Goal: Transaction & Acquisition: Obtain resource

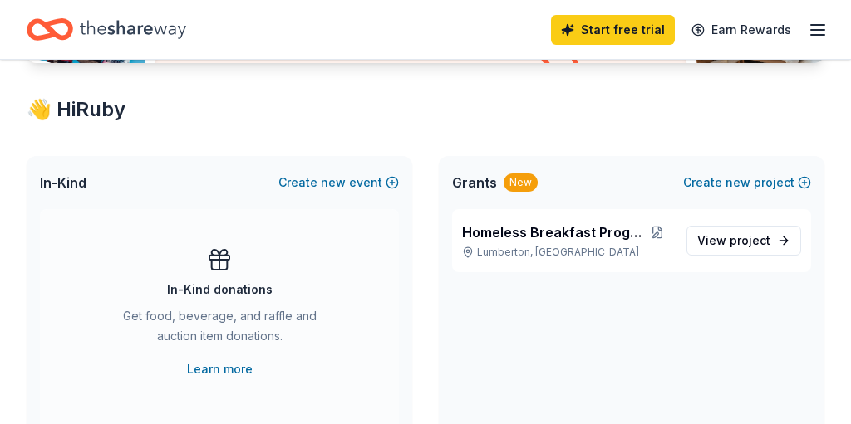
scroll to position [272, 0]
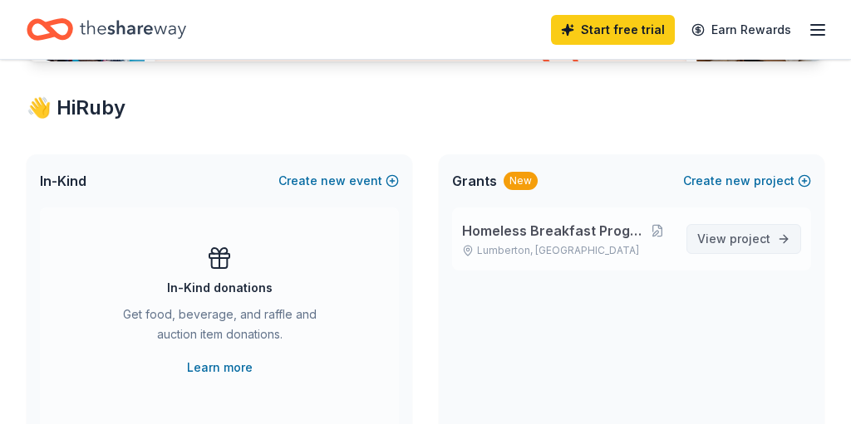
click at [743, 242] on span "project" at bounding box center [749, 239] width 41 height 14
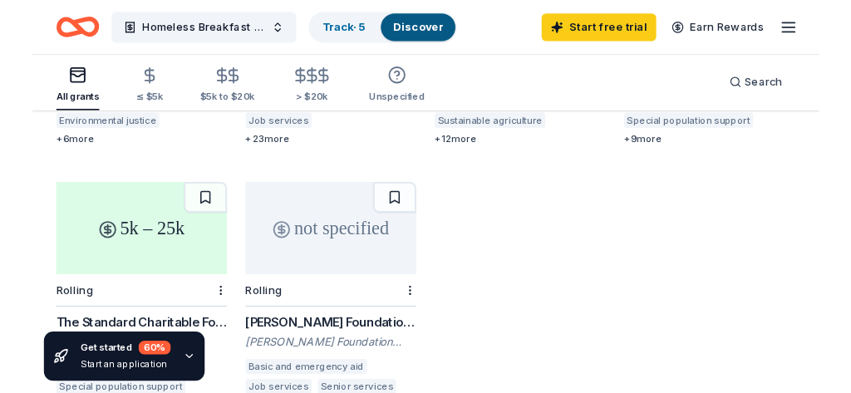
scroll to position [690, 0]
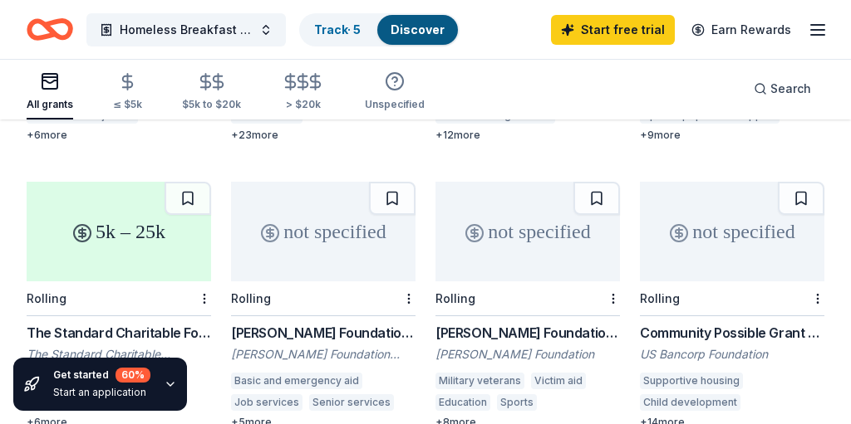
click at [99, 228] on div "5k – 25k" at bounding box center [119, 232] width 184 height 100
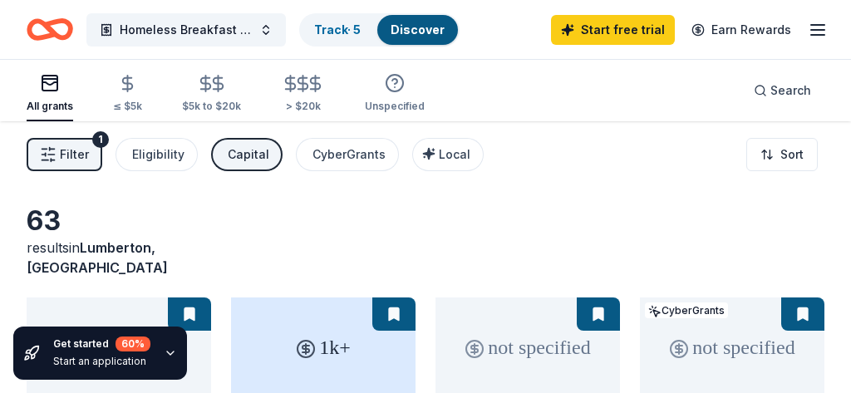
scroll to position [0, 0]
click at [220, 27] on span "Homeless Breakfast Program" at bounding box center [186, 30] width 133 height 20
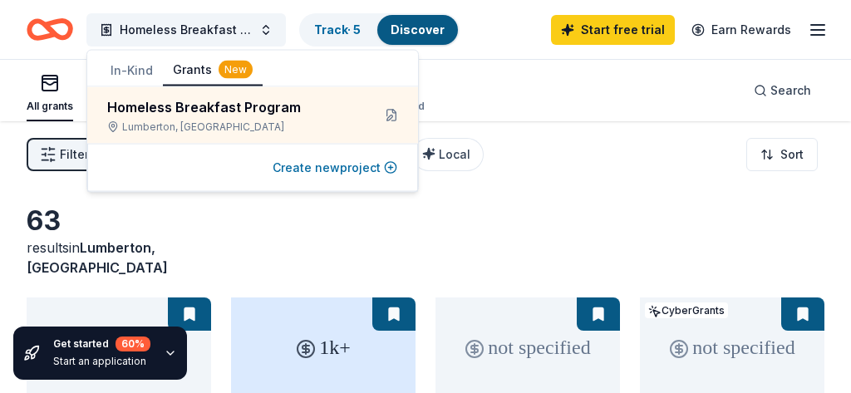
click at [311, 170] on button "Create new project" at bounding box center [334, 168] width 125 height 20
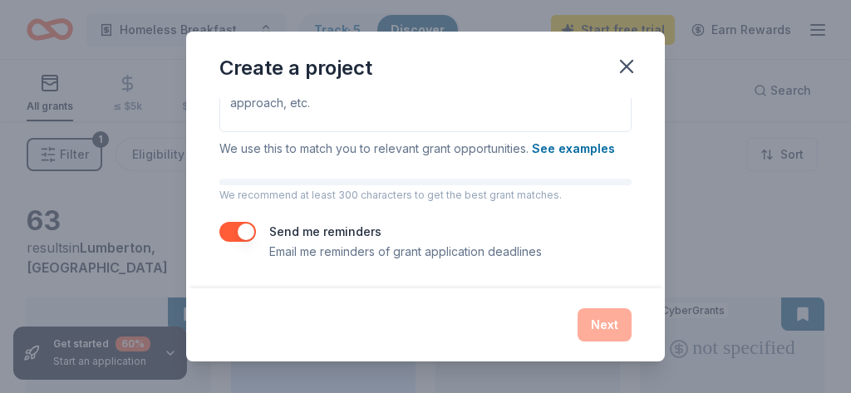
scroll to position [292, 0]
click at [626, 66] on icon "button" at bounding box center [626, 67] width 12 height 12
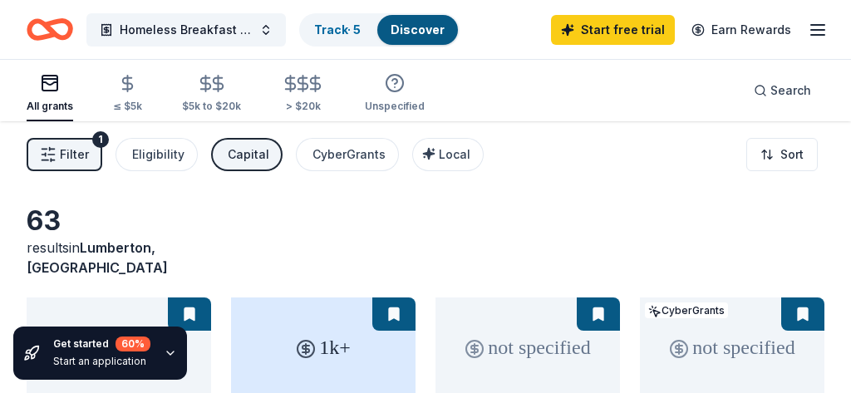
click at [96, 140] on div "1" at bounding box center [100, 139] width 17 height 17
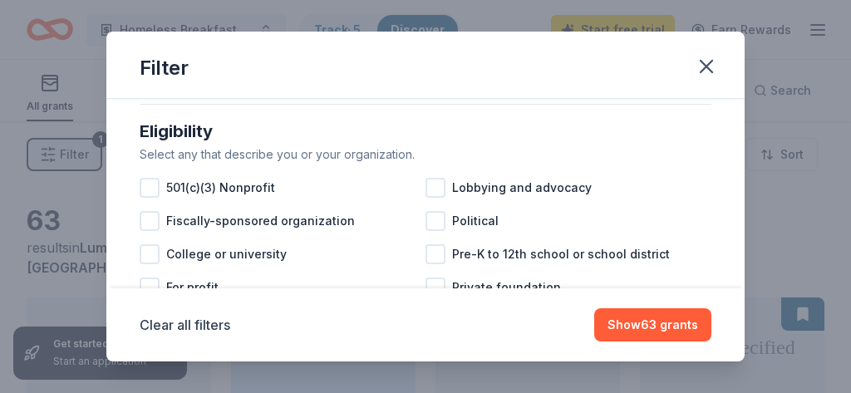
scroll to position [161, 0]
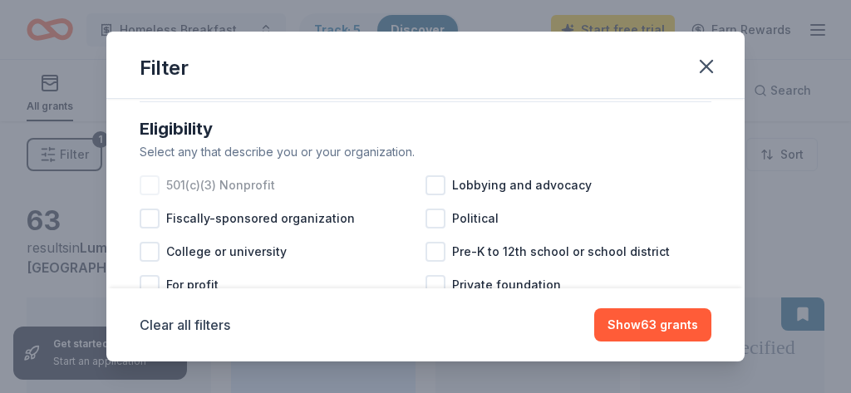
click at [152, 191] on div at bounding box center [150, 185] width 20 height 20
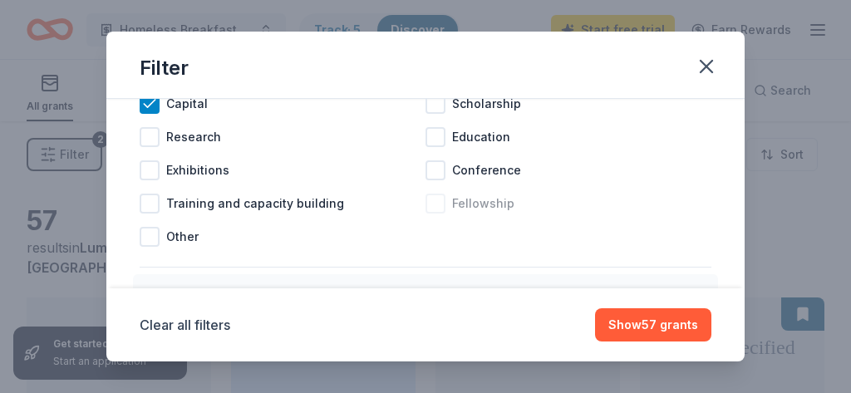
scroll to position [733, 0]
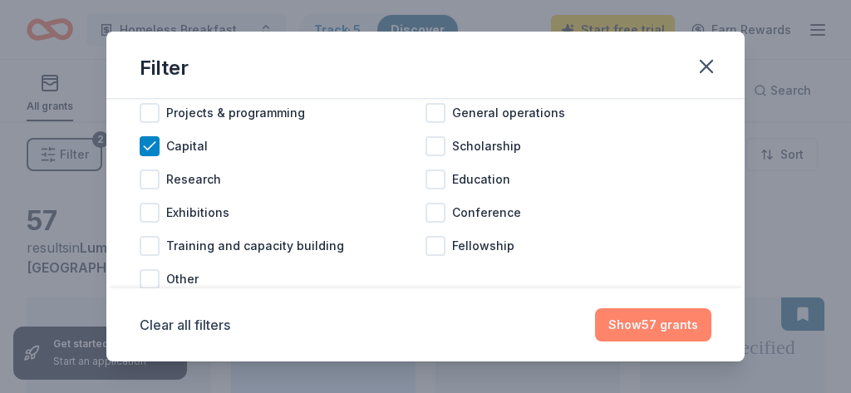
click at [651, 331] on button "Show 57 grants" at bounding box center [653, 324] width 116 height 33
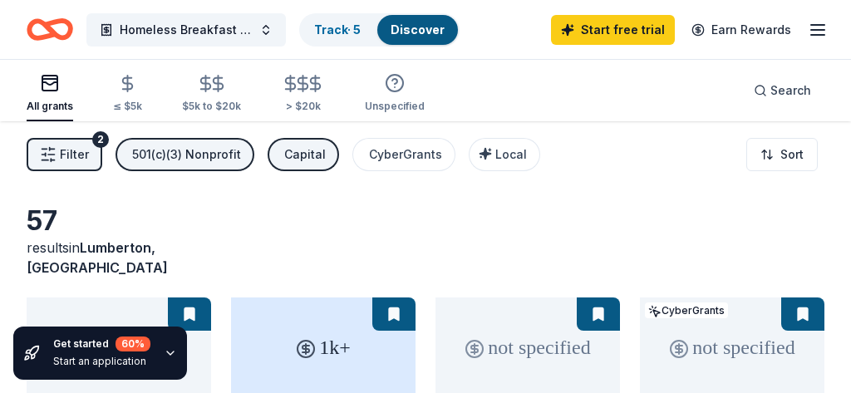
scroll to position [0, 0]
click at [174, 352] on icon "button" at bounding box center [170, 352] width 7 height 3
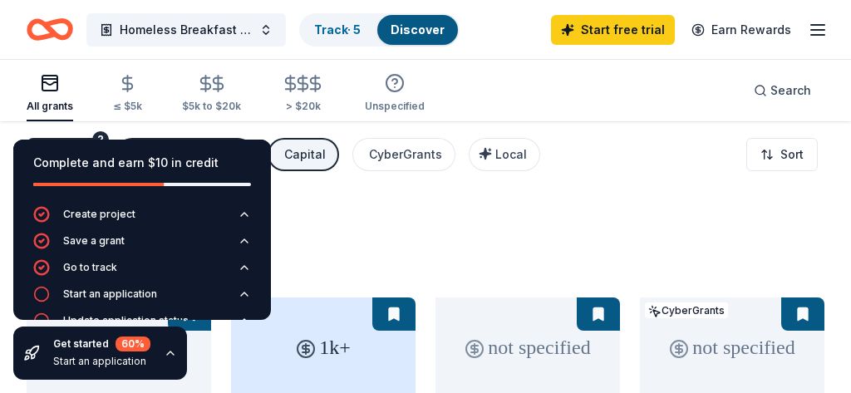
click at [96, 351] on div "Get started 60 % Start an application" at bounding box center [101, 352] width 97 height 33
click at [813, 31] on icon "button" at bounding box center [817, 30] width 20 height 20
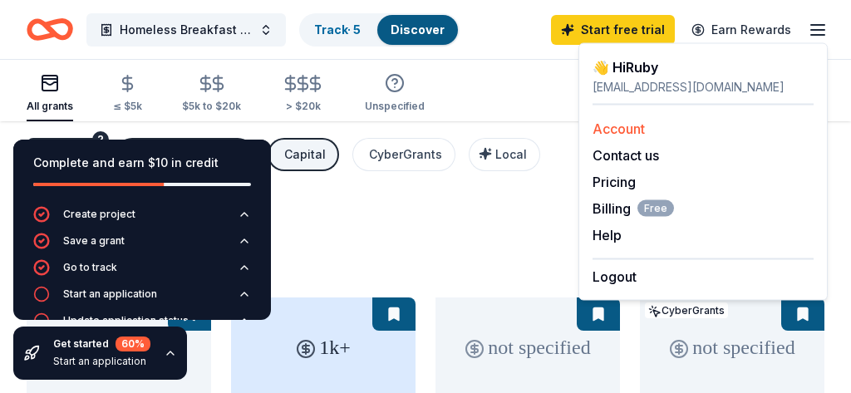
click at [606, 127] on link "Account" at bounding box center [618, 128] width 52 height 17
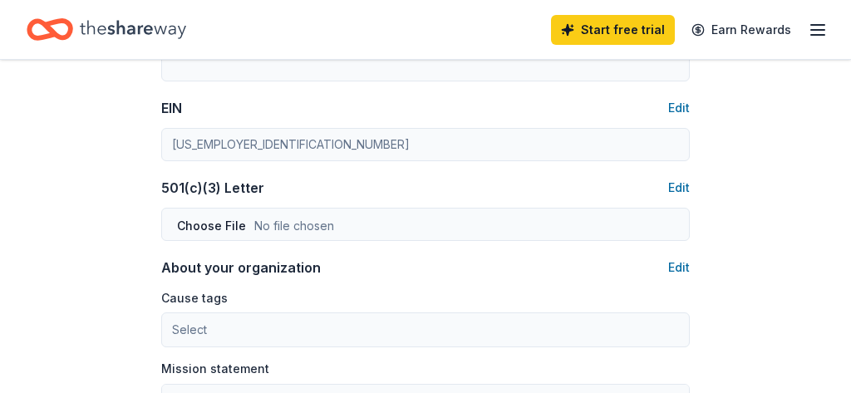
scroll to position [791, 0]
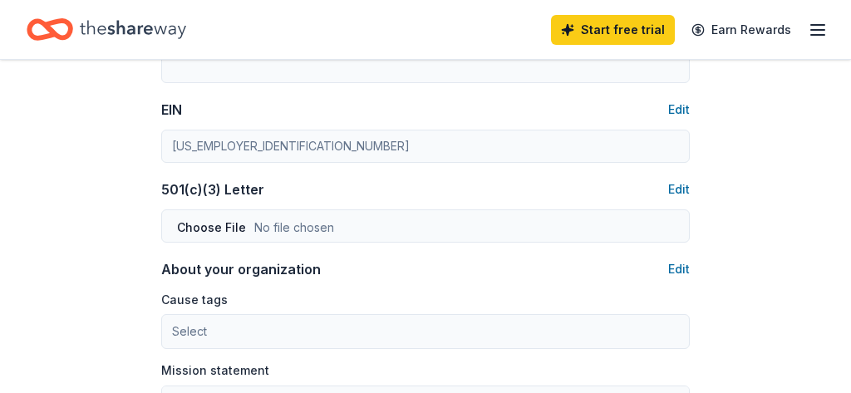
click at [816, 25] on line "button" at bounding box center [817, 25] width 13 height 0
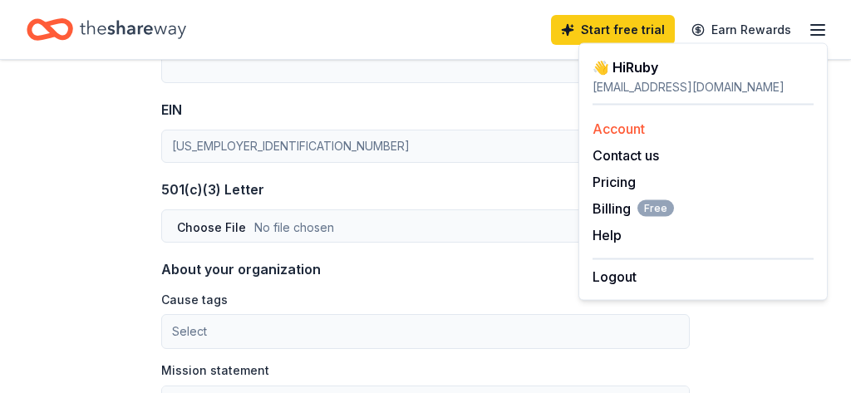
click at [621, 124] on link "Account" at bounding box center [618, 128] width 52 height 17
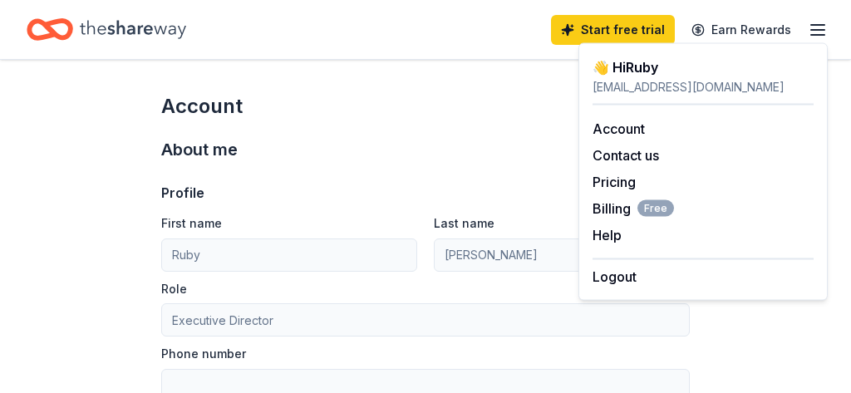
click at [393, 127] on div "About me Profile Edit First name [PERSON_NAME] Last name [PERSON_NAME] Role Exe…" at bounding box center [425, 349] width 528 height 458
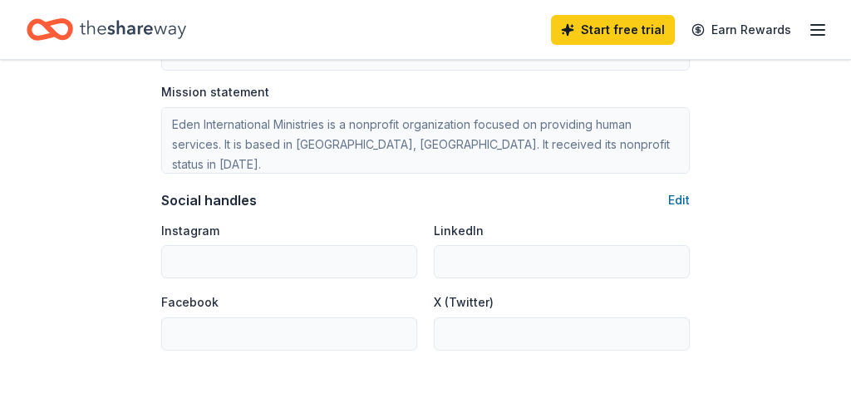
scroll to position [1071, 0]
click at [816, 32] on icon "button" at bounding box center [817, 30] width 20 height 20
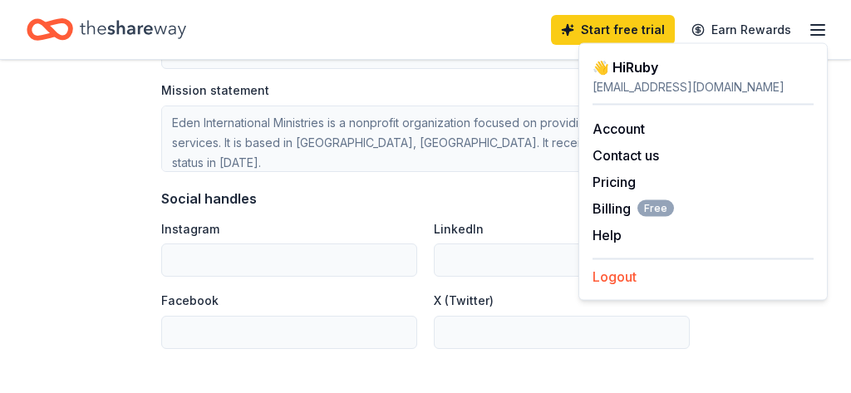
click at [621, 277] on button "Logout" at bounding box center [614, 277] width 44 height 20
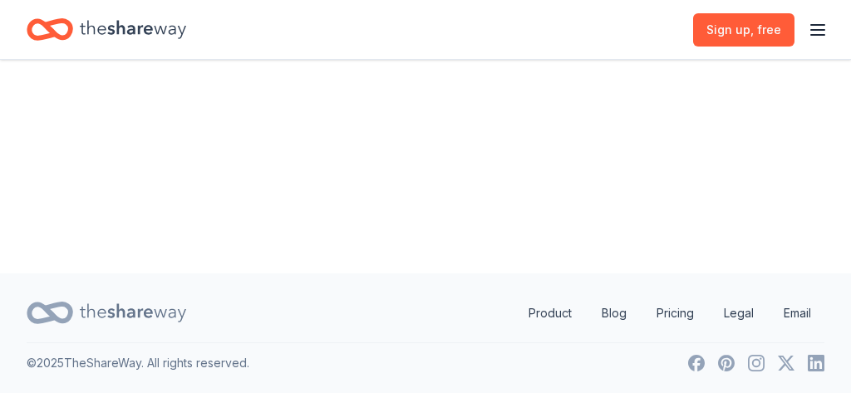
scroll to position [0, 0]
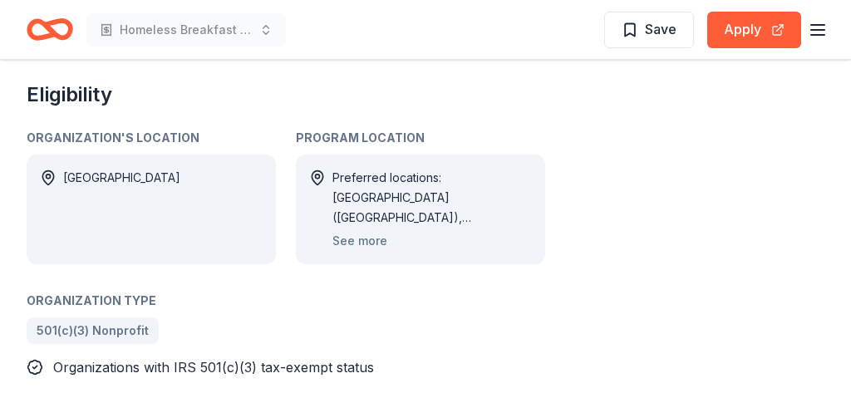
scroll to position [866, 0]
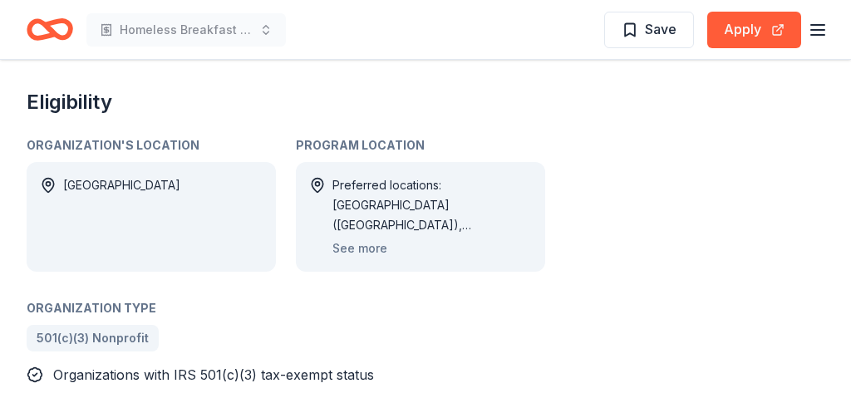
click at [68, 236] on div "USA" at bounding box center [121, 216] width 117 height 83
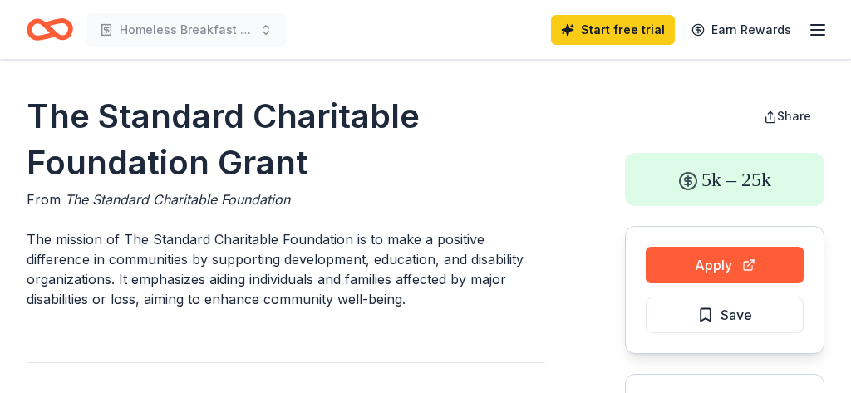
scroll to position [0, 0]
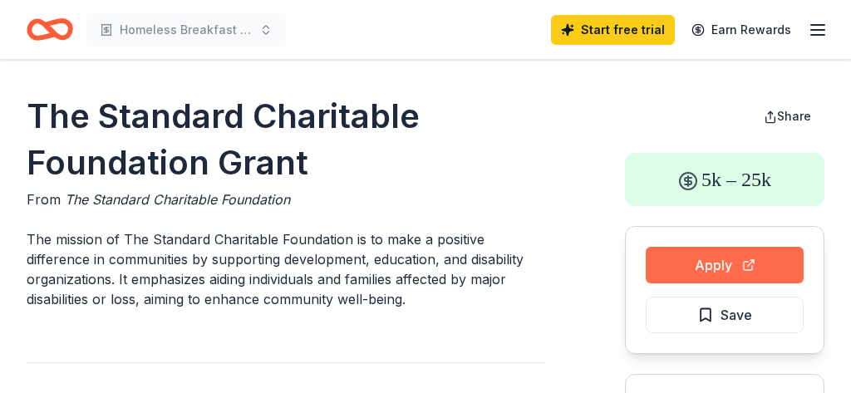
click at [733, 272] on button "Apply" at bounding box center [724, 265] width 158 height 37
